Goal: Information Seeking & Learning: Learn about a topic

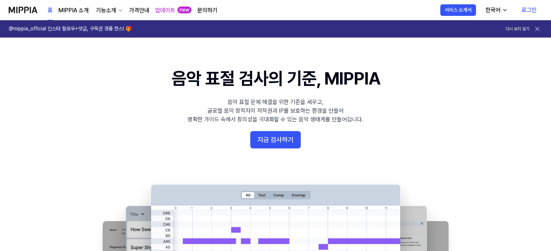
click at [227, 82] on h1 "음악 표절 검사의 기준, MIPPIA" at bounding box center [276, 78] width 208 height 24
click at [189, 80] on h1 "음악 표절 검사의 기준, MIPPIA" at bounding box center [276, 78] width 208 height 24
click at [218, 82] on h1 "음악 표절 검사의 기준, MIPPIA" at bounding box center [276, 78] width 208 height 24
click at [69, 9] on link "MIPPIA 소개" at bounding box center [73, 10] width 30 height 9
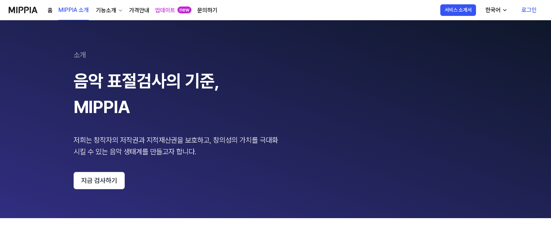
click at [104, 10] on div "기능소개" at bounding box center [106, 10] width 23 height 9
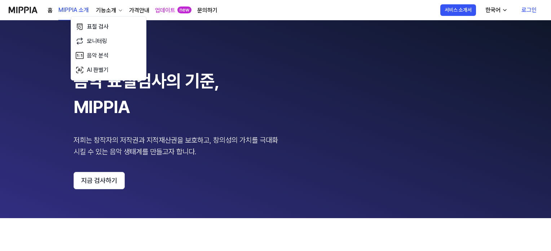
click at [201, 57] on div "소개" at bounding box center [276, 55] width 404 height 12
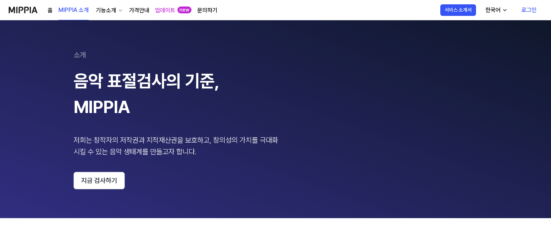
click at [47, 9] on div "홈 MIPPIA 소개 기능소개 가격안내 업데이트 new 문의하기 MIPPIA 소개" at bounding box center [113, 10] width 209 height 20
click at [47, 10] on div "홈 MIPPIA 소개 기능소개 가격안내 업데이트 new 문의하기 MIPPIA 소개" at bounding box center [113, 10] width 209 height 20
click at [48, 10] on link "홈" at bounding box center [50, 10] width 5 height 9
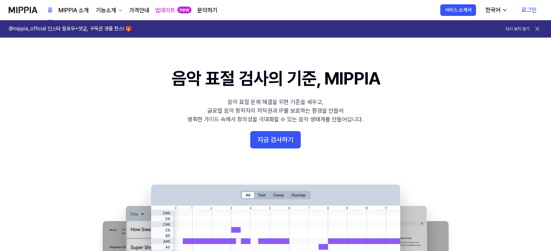
drag, startPoint x: 66, startPoint y: 82, endPoint x: 72, endPoint y: 79, distance: 6.6
click at [66, 82] on 배너 "음악 표절 검사의 기준, MIPPIA 음악 표절 문제 해결을 위한 기준을 세우고, 글로벌 음악 창작자의 저작권과 IP를 보호하는 환경을 만들어…" at bounding box center [276, 197] width 520 height 262
click at [271, 107] on div "음악 표절 문제 해결을 위한 기준을 세우고, 글로벌 음악 창작자의 저작권과 IP를 보호하는 환경을 만들어 명확한 가이드 속에서 창의성을 극대화…" at bounding box center [276, 111] width 176 height 26
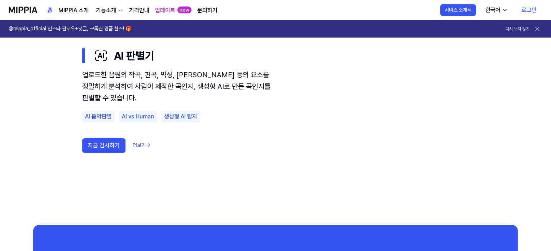
scroll to position [469, 0]
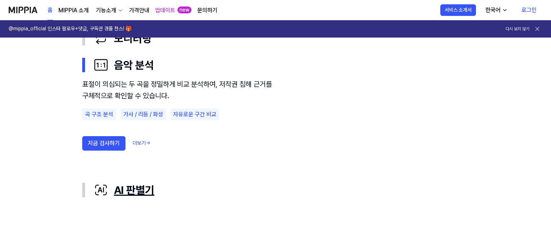
click at [117, 189] on div "AI 판별기" at bounding box center [281, 189] width 375 height 15
click at [113, 190] on div "AI 판별기" at bounding box center [281, 189] width 375 height 15
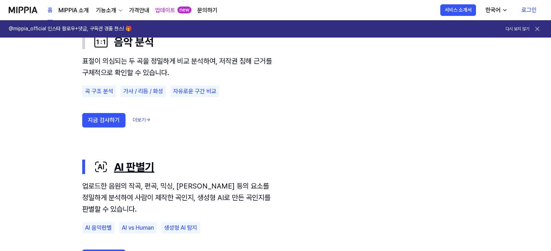
scroll to position [505, 0]
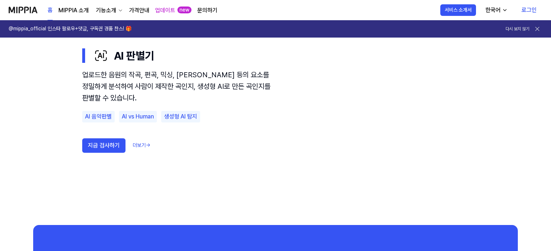
click at [113, 197] on use "표절 검사 모니터링 음악 분석 AI 판별기 표절 검사 모니터링 음악 분석 AI 판별기 업로드한 음원의 작곡, 편곡, 믹싱, 마스터링 등의 요소…" at bounding box center [276, 64] width 520 height 320
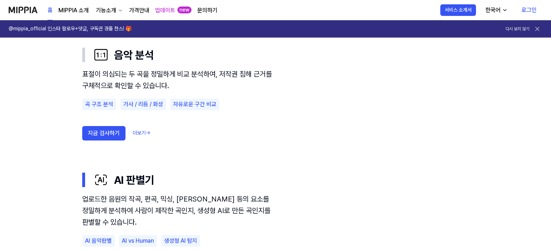
scroll to position [485, 0]
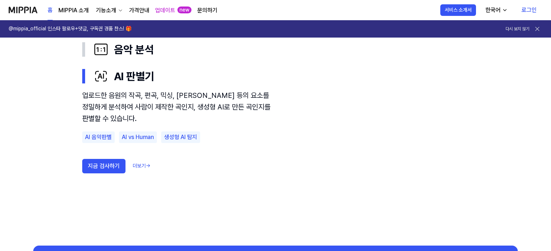
click at [520, 170] on use "표절 검사 모니터링 음악 분석 AI 판별기 표절 검사 모니터링 음악 분석 AI 판별기 업로드한 음원의 작곡, 편곡, 믹싱, 마스터링 등의 요소…" at bounding box center [276, 85] width 520 height 320
click at [140, 166] on link "더보기 →" at bounding box center [142, 165] width 18 height 7
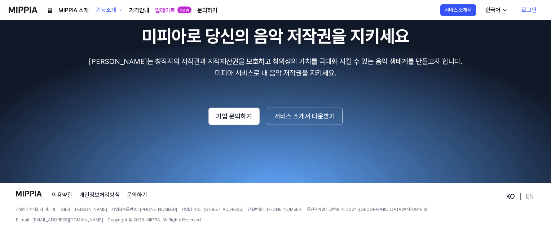
scroll to position [892, 0]
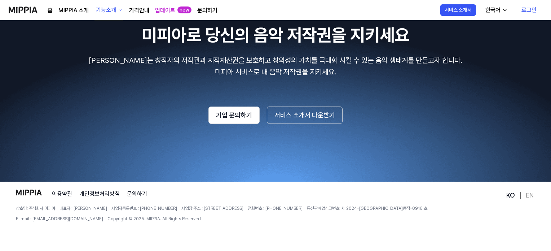
click at [485, 200] on div "이용약관 개인정보처리방침 문의하기 상호명: 주식회사 미피아 대표자 : 오찬호 사업자등록번호 : 158-86-03300 사업장 주소 : 서울특별…" at bounding box center [260, 219] width 489 height 61
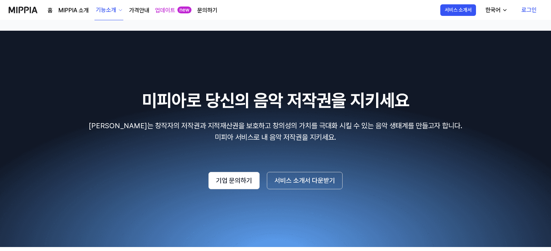
scroll to position [748, 0]
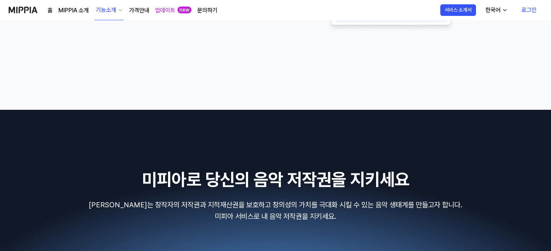
click at [526, 11] on link "로그인" at bounding box center [529, 10] width 27 height 20
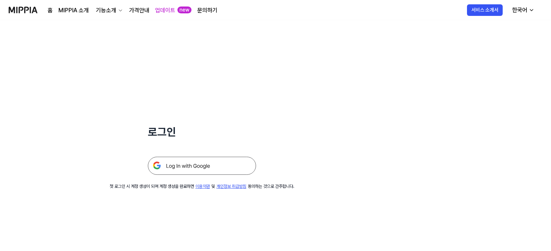
click at [204, 163] on img at bounding box center [202, 166] width 108 height 18
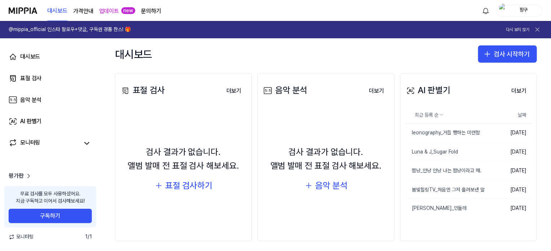
scroll to position [87, 0]
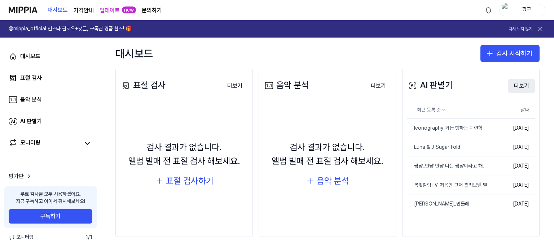
click at [522, 84] on button "더보기" at bounding box center [521, 86] width 27 height 14
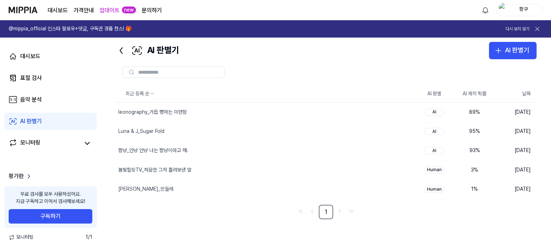
scroll to position [26, 0]
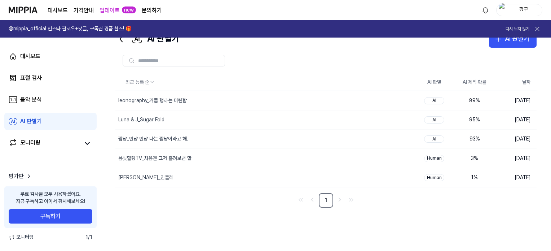
click at [472, 206] on nav "1" at bounding box center [325, 200] width 421 height 14
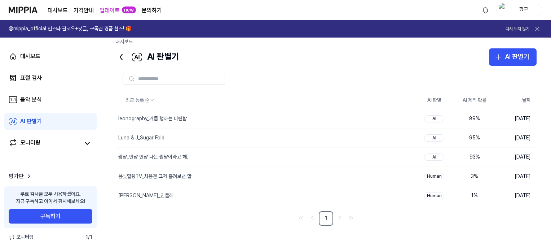
scroll to position [0, 0]
